Goal: Task Accomplishment & Management: Manage account settings

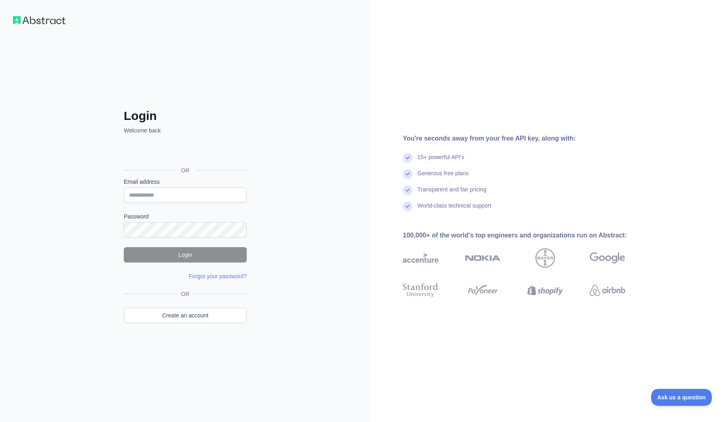
click at [216, 148] on div "Zaloguj się przez Google. Otwiera się w nowej karcie" at bounding box center [184, 152] width 121 height 18
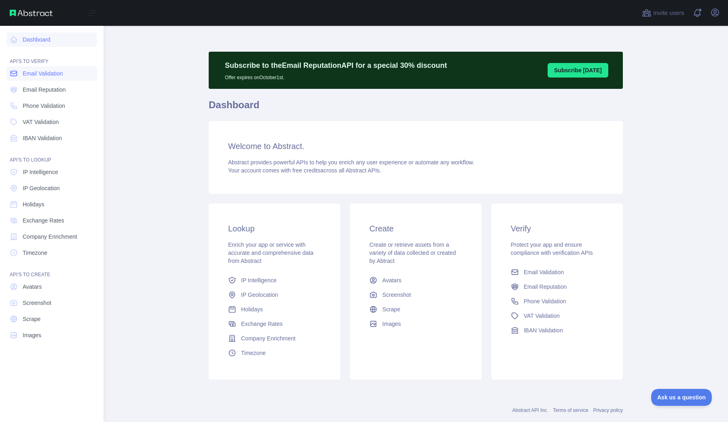
click at [50, 72] on span "Email Validation" at bounding box center [43, 74] width 40 height 8
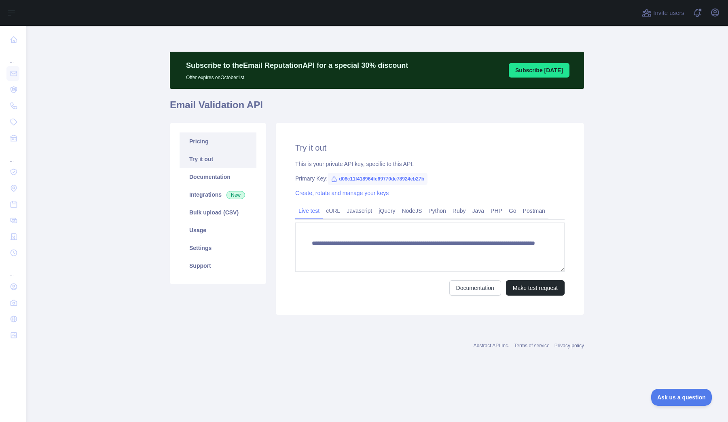
click at [211, 136] on link "Pricing" at bounding box center [217, 142] width 77 height 18
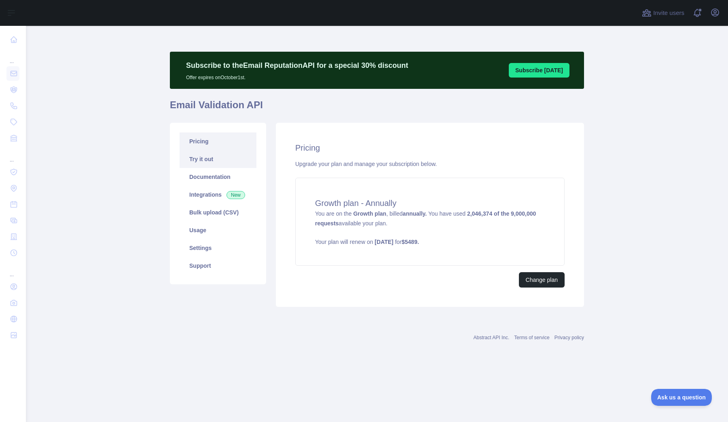
click at [215, 155] on link "Try it out" at bounding box center [217, 159] width 77 height 18
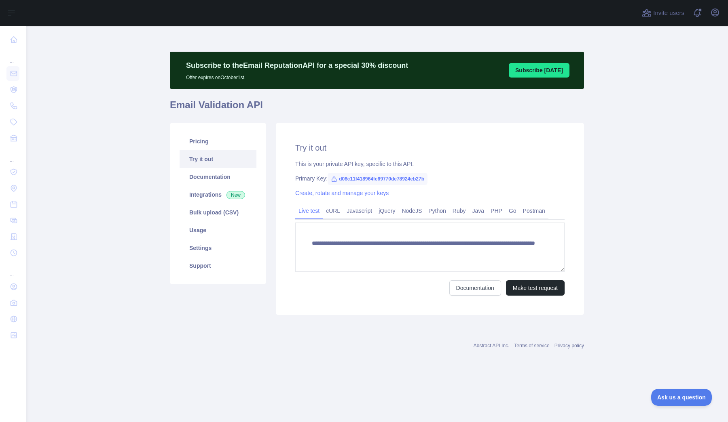
click at [215, 155] on link "Try it out" at bounding box center [217, 159] width 77 height 18
click at [346, 161] on div "This is your private API key, specific to this API." at bounding box center [429, 164] width 269 height 8
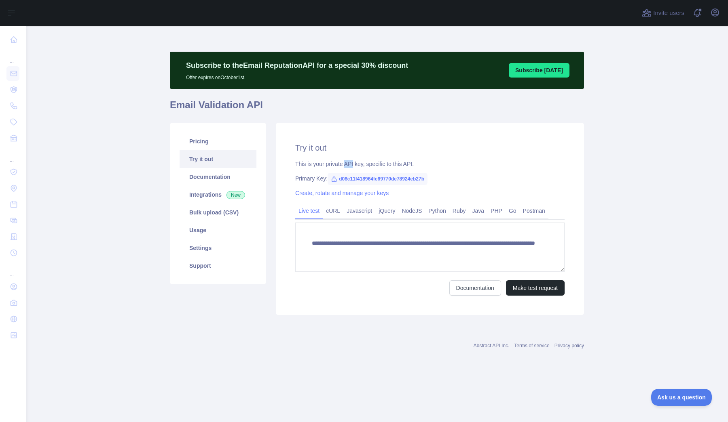
click at [346, 161] on div "This is your private API key, specific to this API." at bounding box center [429, 164] width 269 height 8
click at [197, 165] on link "Try it out" at bounding box center [217, 159] width 77 height 18
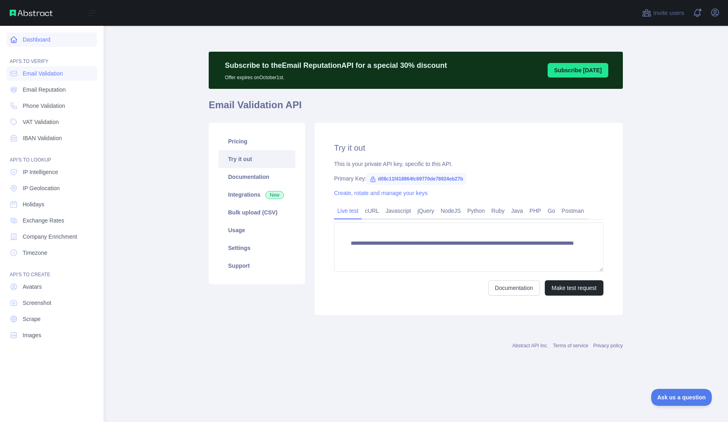
click at [35, 43] on link "Dashboard" at bounding box center [51, 39] width 91 height 15
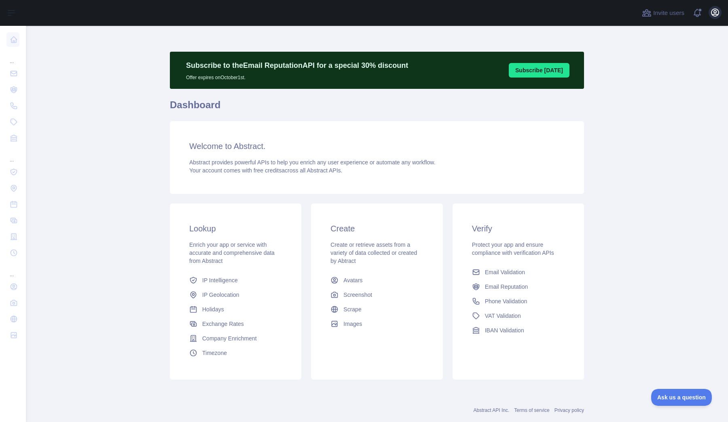
click at [714, 13] on icon "button" at bounding box center [714, 12] width 7 height 7
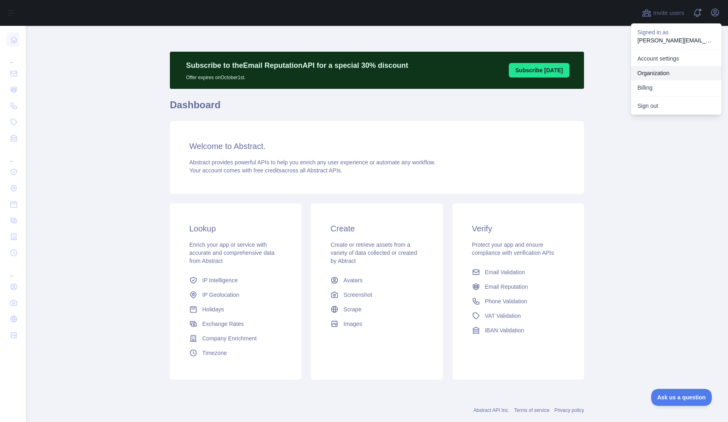
click at [680, 75] on link "Organization" at bounding box center [676, 73] width 91 height 15
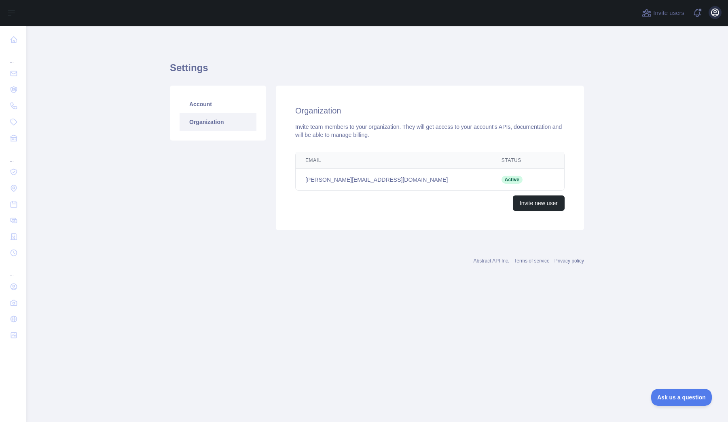
click at [713, 10] on icon "button" at bounding box center [715, 13] width 10 height 10
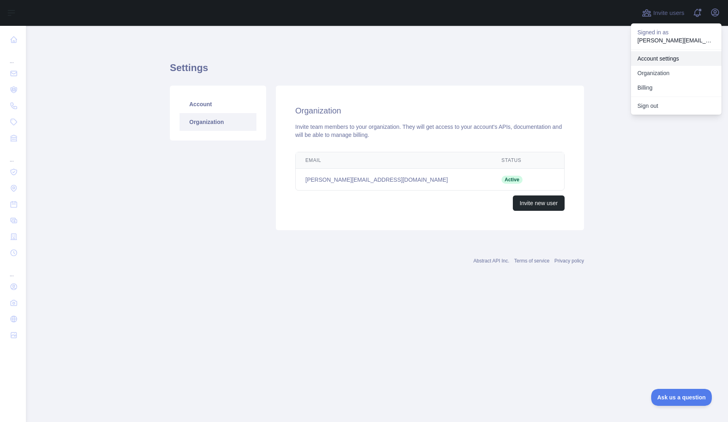
click at [683, 60] on link "Account settings" at bounding box center [676, 58] width 91 height 15
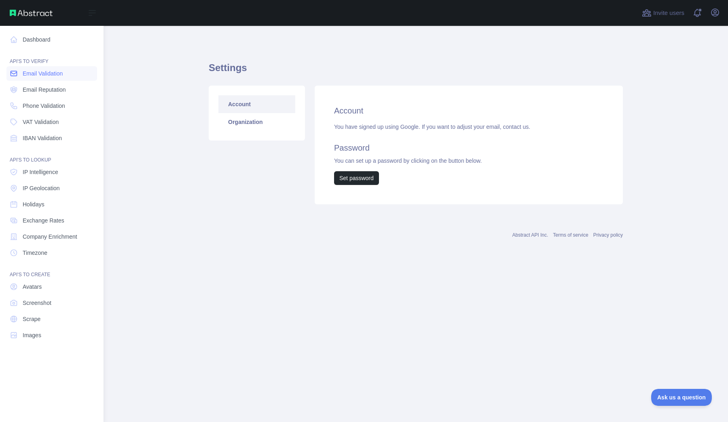
click at [21, 77] on link "Email Validation" at bounding box center [51, 73] width 91 height 15
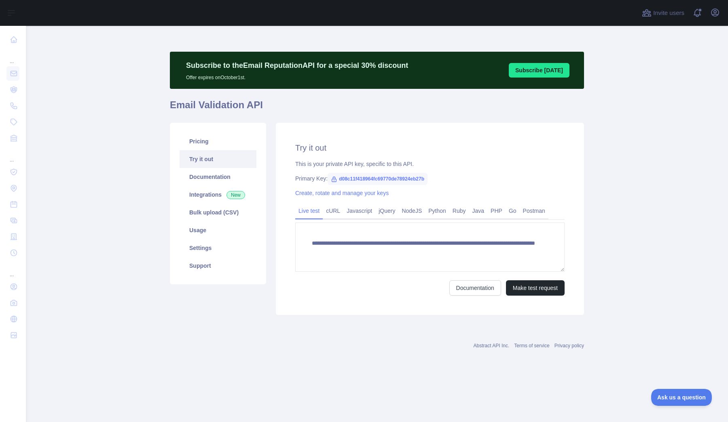
click at [346, 181] on span "d08c11f418964fc69770de78924eb27b" at bounding box center [377, 179] width 100 height 12
click at [350, 195] on link "Create, rotate and manage your keys" at bounding box center [341, 193] width 93 height 6
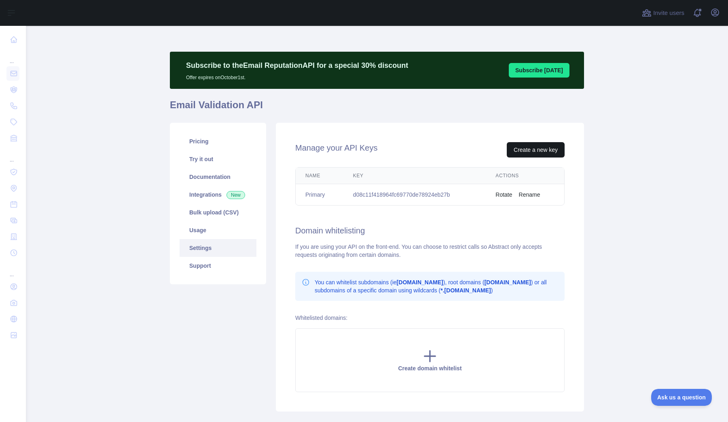
click at [532, 150] on button "Create a new key" at bounding box center [535, 149] width 58 height 15
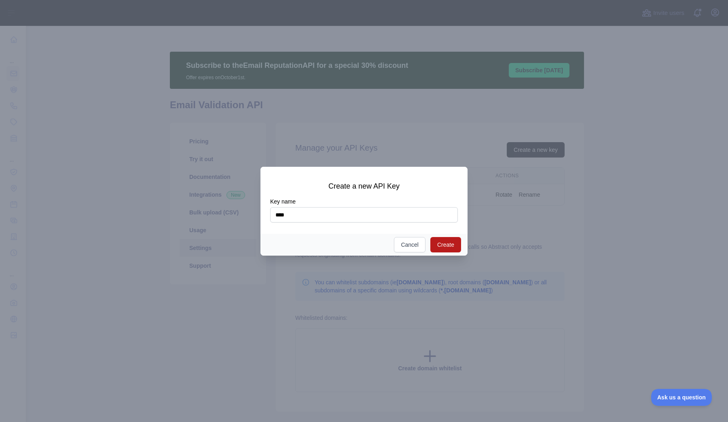
type input "****"
click at [440, 245] on button "Create" at bounding box center [445, 244] width 31 height 15
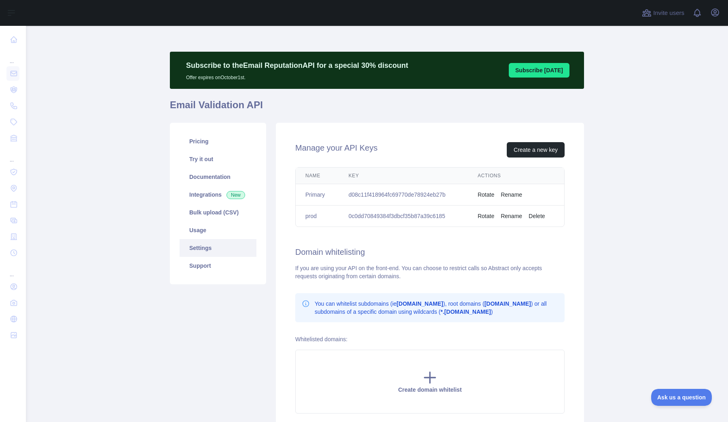
click at [399, 213] on td "0c0dd70849384f3dbcf35b87a39c6185" at bounding box center [403, 216] width 129 height 21
copy td "0c0dd70849384f3dbcf35b87a39c6185"
click at [502, 122] on div "Pricing Try it out Documentation Integrations New Bulk upload (CSV) Usage Setti…" at bounding box center [377, 278] width 424 height 320
click at [515, 143] on button "Create a new key" at bounding box center [535, 149] width 58 height 15
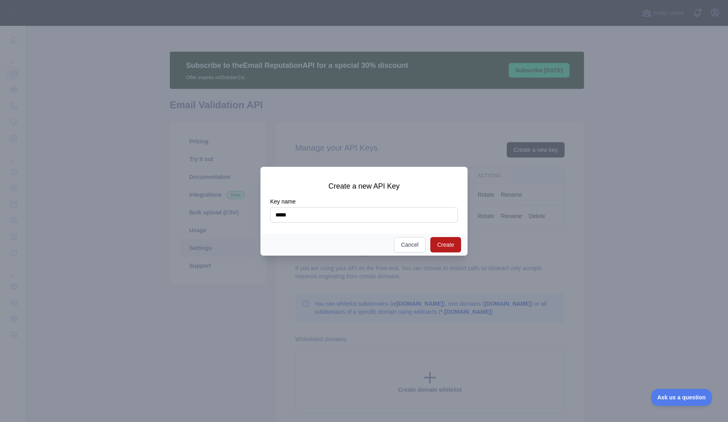
type input "*****"
click at [452, 242] on button "Create" at bounding box center [445, 244] width 31 height 15
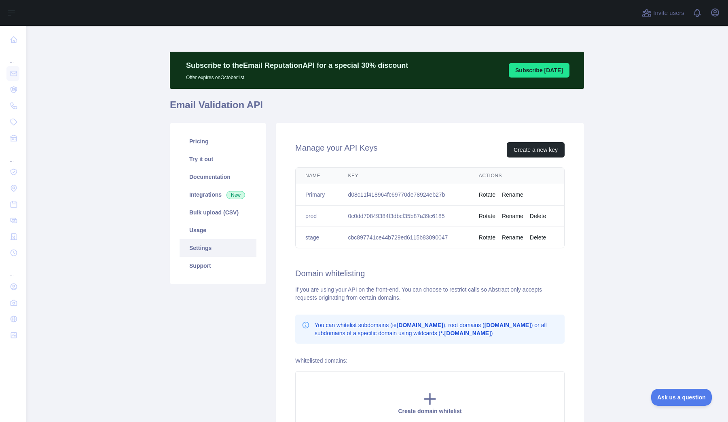
click at [385, 240] on td "cbc897741ce44b729ed6115b83090047" at bounding box center [403, 237] width 131 height 21
copy td "cbc897741ce44b729ed6115b83090047"
click at [587, 110] on main "Subscribe to the Email Reputation API for a special 30 % discount Offer expires…" at bounding box center [377, 224] width 702 height 397
click at [541, 153] on button "Create a new key" at bounding box center [535, 149] width 58 height 15
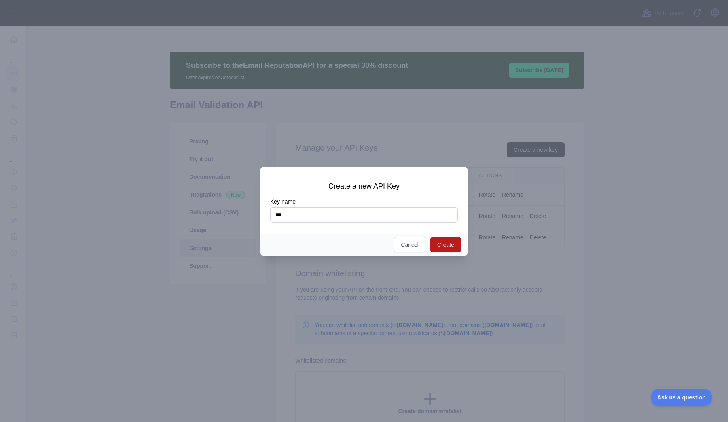
type input "***"
click at [445, 244] on button "Create" at bounding box center [445, 244] width 31 height 15
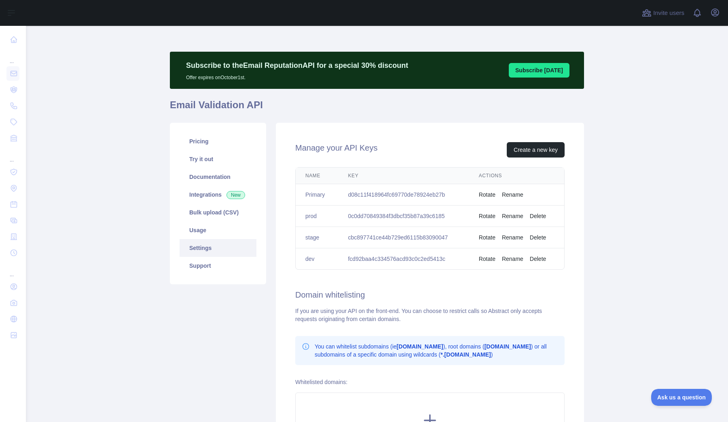
click at [375, 255] on td "fcd92baa4c334576acd93c0c2ed5413c" at bounding box center [403, 259] width 131 height 21
copy td "fcd92baa4c334576acd93c0c2ed5413c"
